Goal: Task Accomplishment & Management: Manage account settings

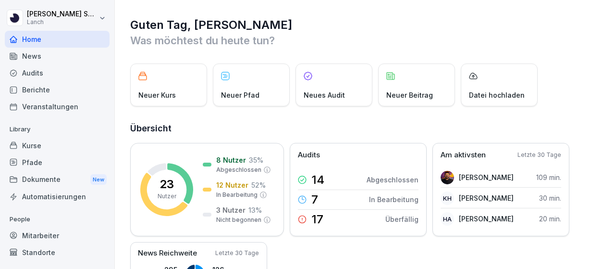
scroll to position [39, 0]
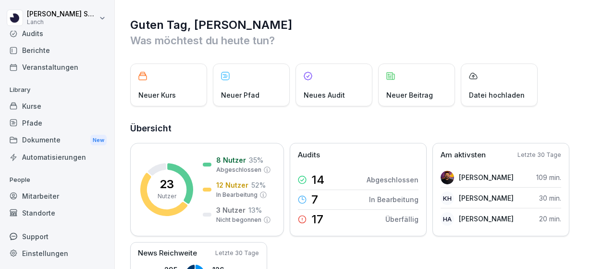
click at [52, 198] on div "Mitarbeiter" at bounding box center [57, 195] width 105 height 17
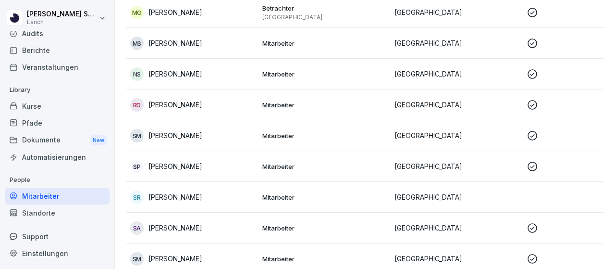
scroll to position [569, 0]
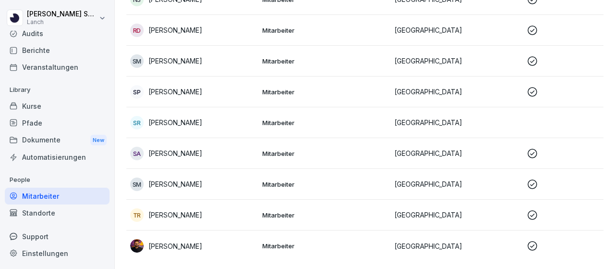
click at [186, 117] on p "[PERSON_NAME]" at bounding box center [176, 122] width 54 height 10
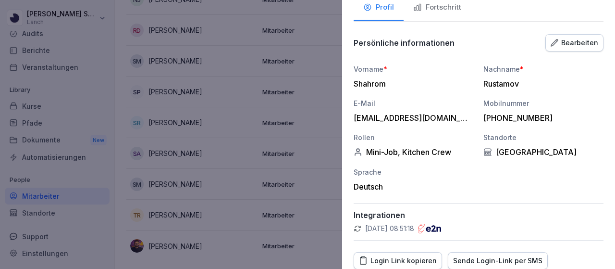
scroll to position [35, 0]
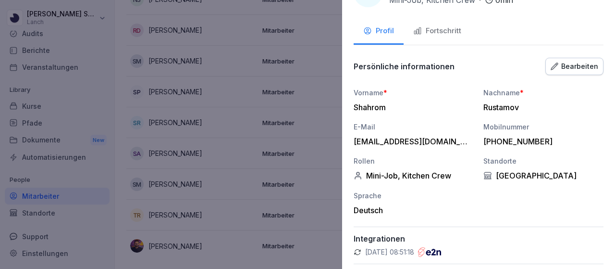
click at [427, 171] on div "Mini-Job, Kitchen Crew" at bounding box center [414, 176] width 120 height 10
click at [320, 92] on div at bounding box center [307, 134] width 615 height 269
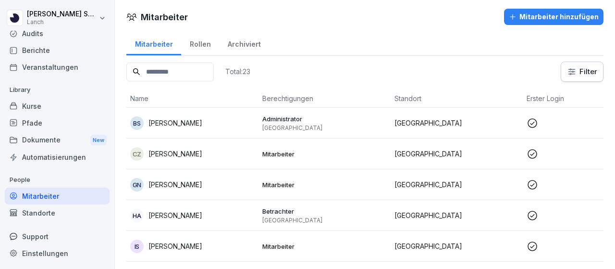
scroll to position [0, 0]
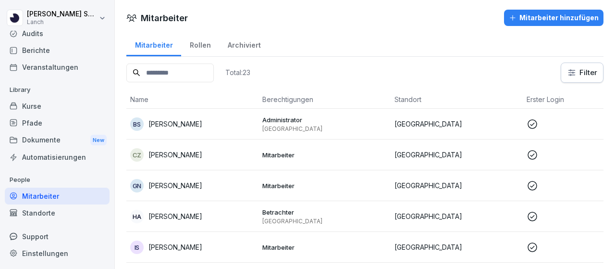
click at [271, 117] on p "Administrator" at bounding box center [324, 119] width 124 height 9
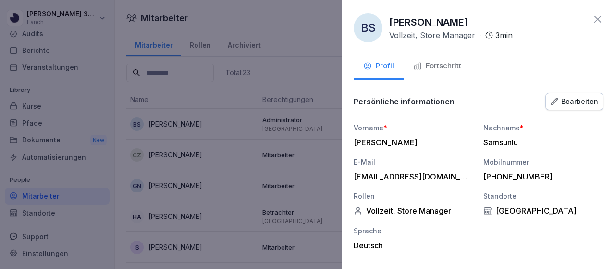
drag, startPoint x: 593, startPoint y: 19, endPoint x: 582, endPoint y: 11, distance: 13.5
click at [593, 18] on icon at bounding box center [598, 19] width 12 height 12
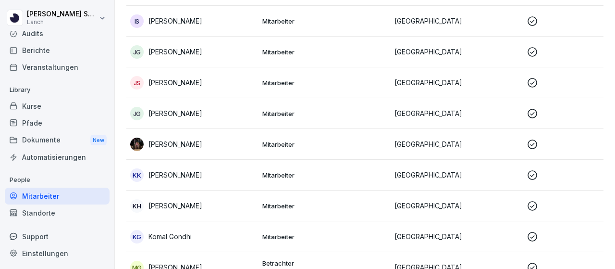
scroll to position [240, 0]
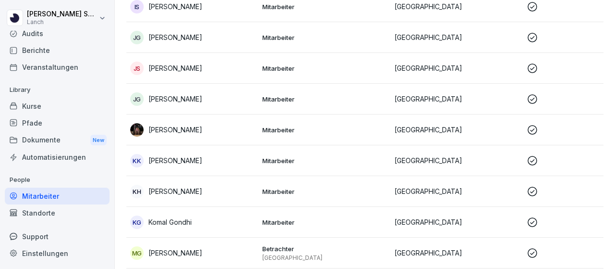
click at [182, 193] on p "[PERSON_NAME]" at bounding box center [176, 191] width 54 height 10
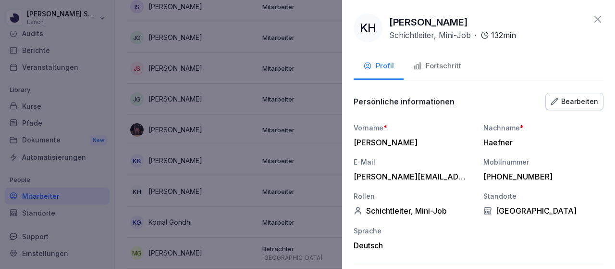
click at [431, 68] on div "Fortschritt" at bounding box center [437, 66] width 48 height 11
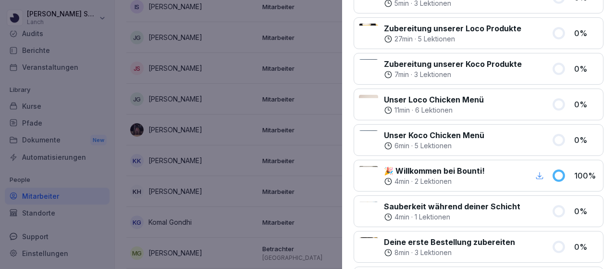
scroll to position [577, 0]
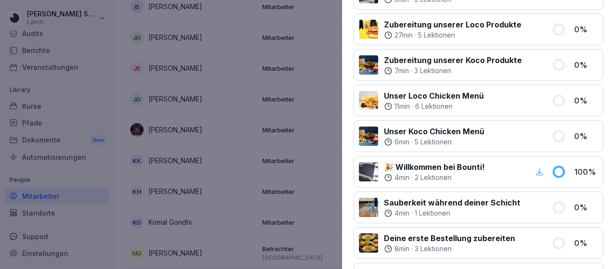
click at [325, 20] on div at bounding box center [307, 134] width 615 height 269
